Goal: Find contact information

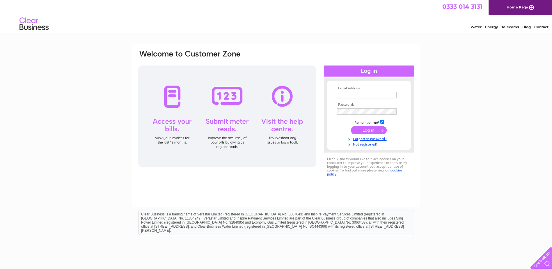
type input "[PERSON_NAME][EMAIL_ADDRESS][PERSON_NAME][DOMAIN_NAME]"
click at [370, 129] on input "submit" at bounding box center [369, 130] width 36 height 8
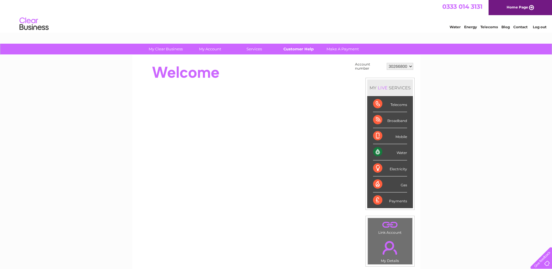
click at [305, 49] on link "Customer Help" at bounding box center [298, 49] width 48 height 11
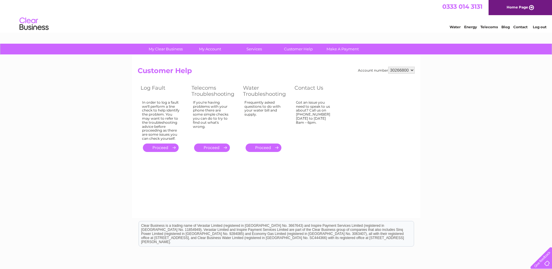
click at [527, 28] on link "Contact" at bounding box center [520, 27] width 14 height 4
